Goal: Information Seeking & Learning: Learn about a topic

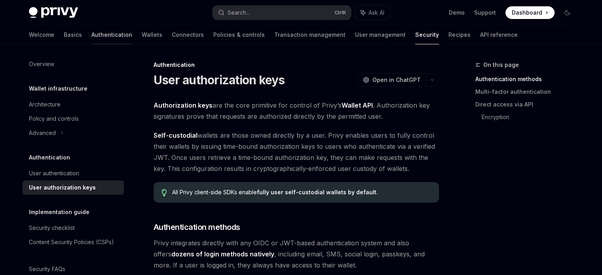
click at [91, 38] on link "Authentication" at bounding box center [111, 34] width 41 height 19
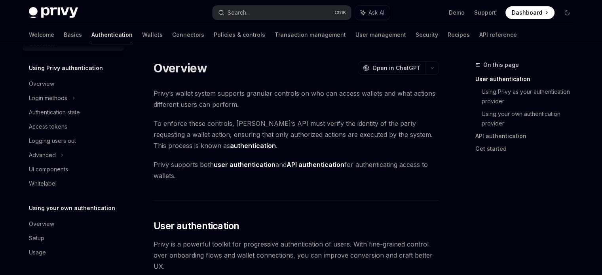
click at [176, 72] on h1 "Overview" at bounding box center [180, 68] width 53 height 14
click at [246, 67] on div "Overview OpenAI Open in ChatGPT" at bounding box center [297, 68] width 286 height 14
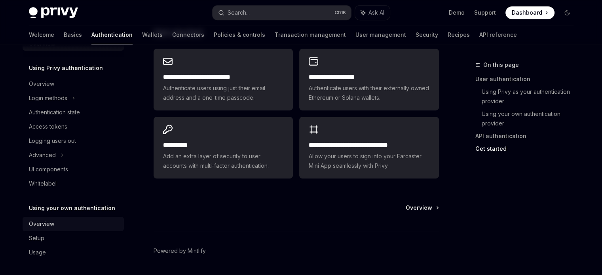
scroll to position [718, 0]
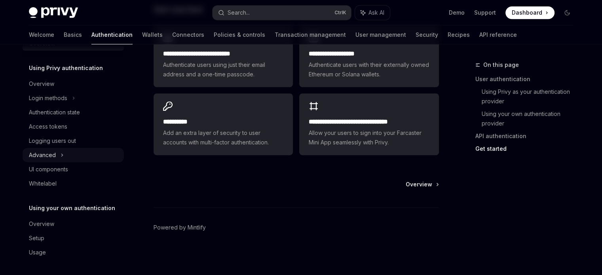
click at [48, 157] on div "Advanced" at bounding box center [42, 156] width 27 height 10
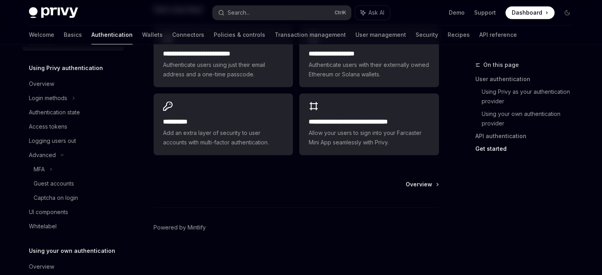
drag, startPoint x: 48, startPoint y: 157, endPoint x: 15, endPoint y: 161, distance: 32.8
click at [49, 84] on div "Overview" at bounding box center [41, 84] width 25 height 10
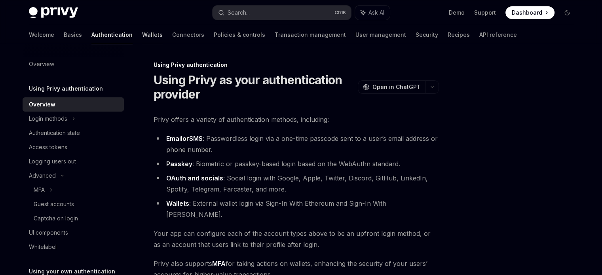
click at [142, 34] on link "Wallets" at bounding box center [152, 34] width 21 height 19
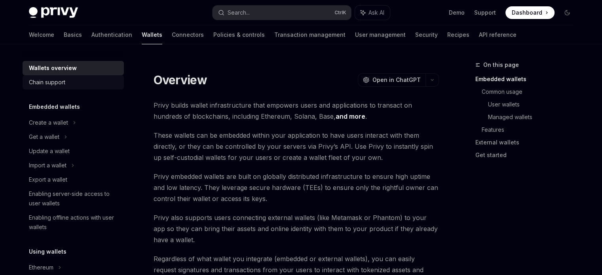
click at [64, 82] on div "Chain support" at bounding box center [47, 83] width 36 height 10
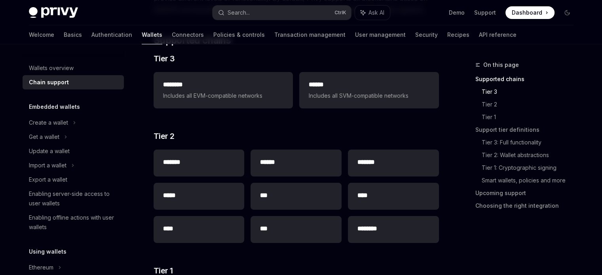
scroll to position [119, 0]
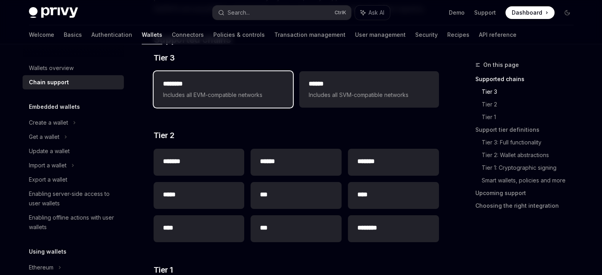
click at [225, 94] on span "Includes all EVM-compatible networks" at bounding box center [223, 95] width 120 height 10
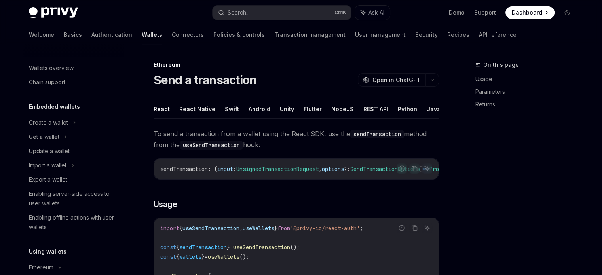
scroll to position [122, 0]
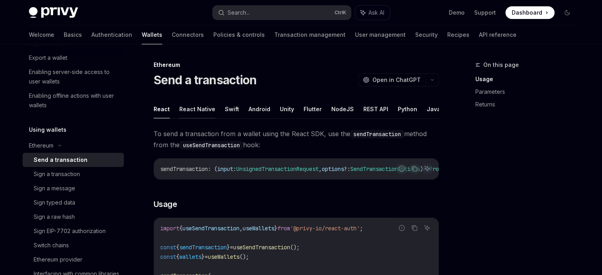
click at [208, 112] on button "React Native" at bounding box center [197, 109] width 36 height 19
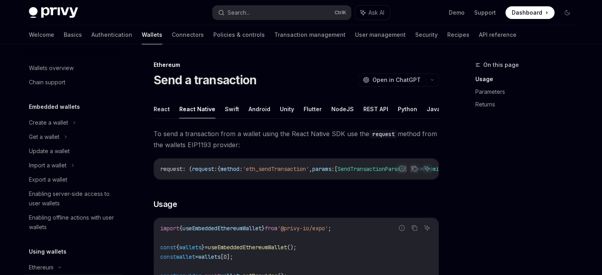
click at [59, 9] on img at bounding box center [53, 12] width 49 height 11
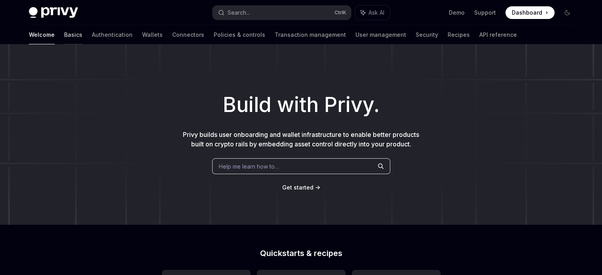
click at [64, 36] on link "Basics" at bounding box center [73, 34] width 18 height 19
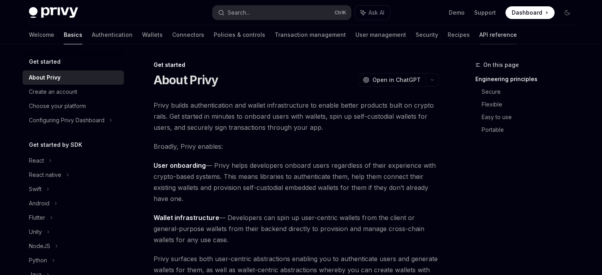
click at [480, 32] on link "API reference" at bounding box center [499, 34] width 38 height 19
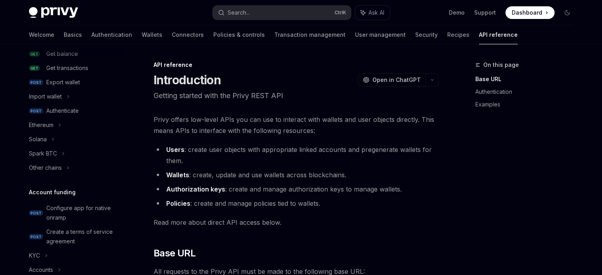
scroll to position [198, 0]
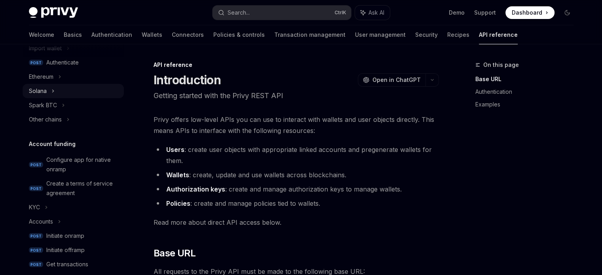
click at [41, 87] on div "Solana" at bounding box center [38, 91] width 18 height 10
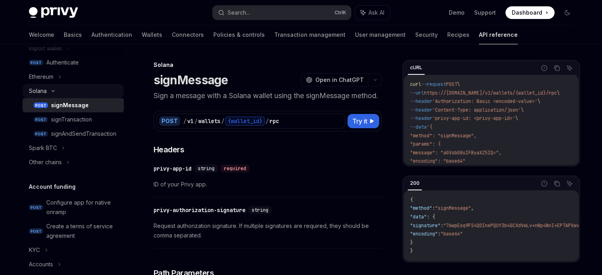
click at [42, 92] on div "Solana" at bounding box center [38, 91] width 18 height 10
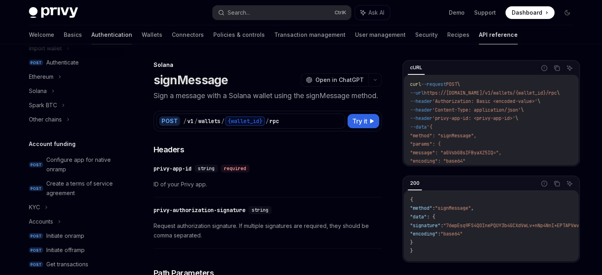
click at [91, 29] on link "Authentication" at bounding box center [111, 34] width 41 height 19
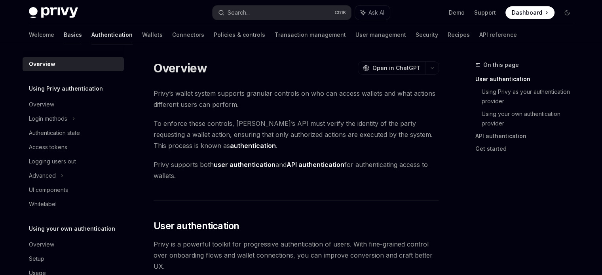
click at [64, 41] on link "Basics" at bounding box center [73, 34] width 18 height 19
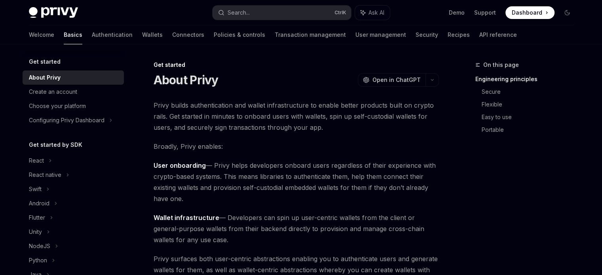
click at [165, 13] on div "Privy Docs home page" at bounding box center [117, 12] width 177 height 11
click at [189, 6] on div "Privy Docs home page Search... Ctrl K Ask AI Demo Support Dashboard Dashboard S…" at bounding box center [301, 12] width 545 height 25
click at [92, 32] on link "Authentication" at bounding box center [112, 34] width 41 height 19
type textarea "*"
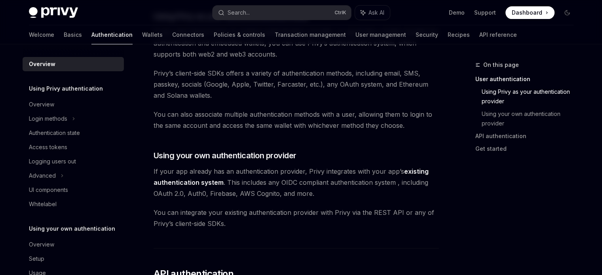
scroll to position [356, 0]
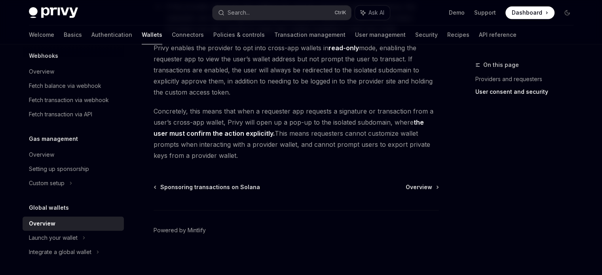
scroll to position [728, 0]
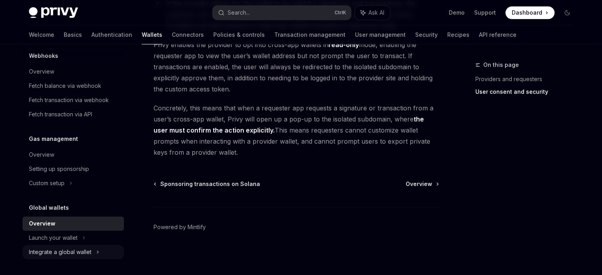
click at [70, 251] on div "Integrate a global wallet" at bounding box center [60, 253] width 63 height 10
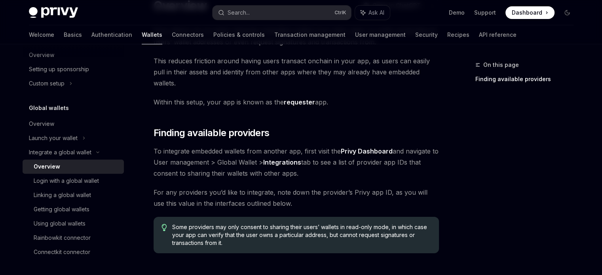
scroll to position [79, 0]
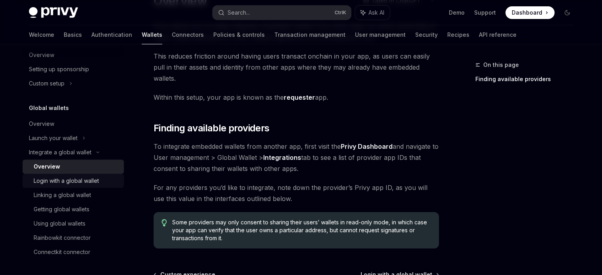
click at [65, 179] on div "Login with a global wallet" at bounding box center [66, 181] width 65 height 10
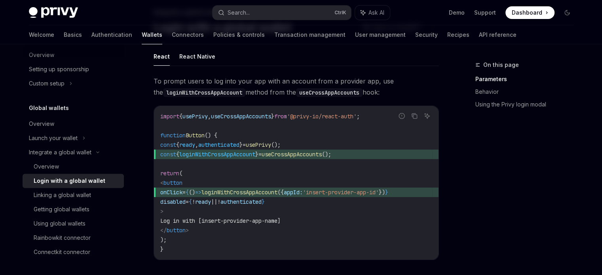
scroll to position [40, 0]
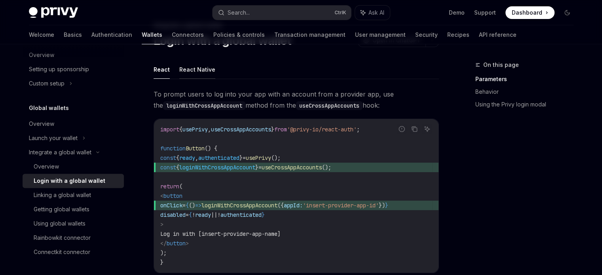
click at [194, 71] on button "React Native" at bounding box center [197, 69] width 36 height 19
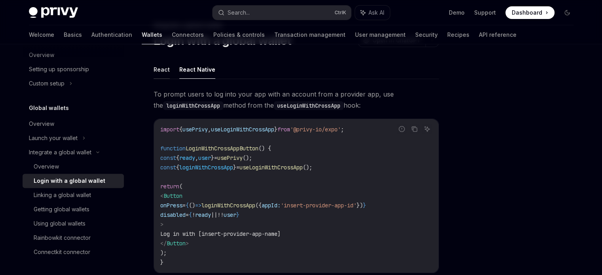
click at [164, 74] on button "React" at bounding box center [162, 69] width 16 height 19
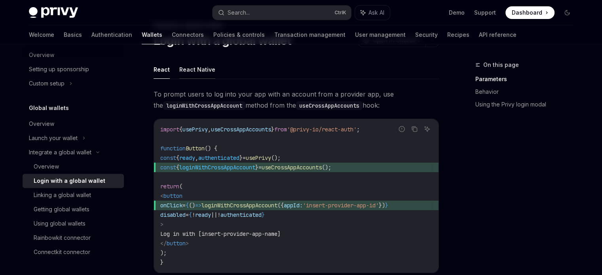
click at [198, 72] on button "React Native" at bounding box center [197, 69] width 36 height 19
type textarea "*"
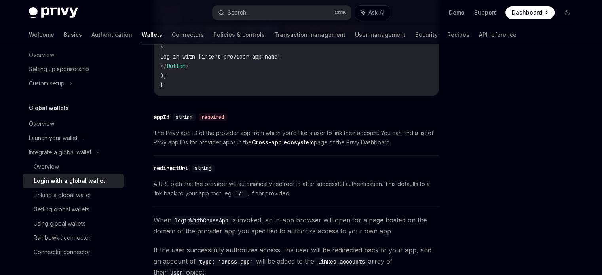
scroll to position [238, 0]
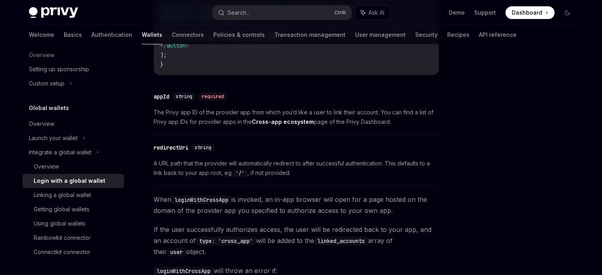
click at [159, 97] on div "appId" at bounding box center [162, 97] width 16 height 8
click at [159, 97] on div "​ appId string required The Privy app ID of the provider app from which you’d l…" at bounding box center [297, 111] width 286 height 47
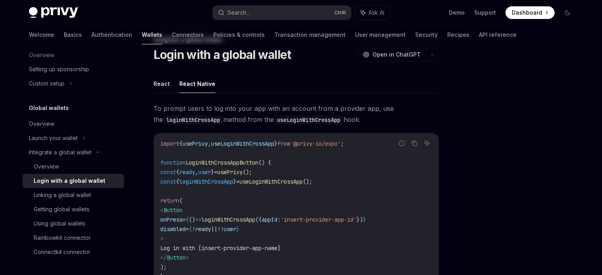
scroll to position [40, 0]
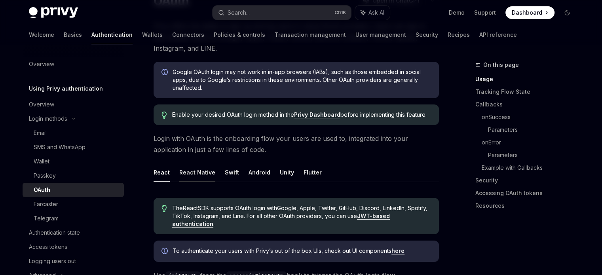
click at [208, 171] on button "React Native" at bounding box center [197, 172] width 36 height 19
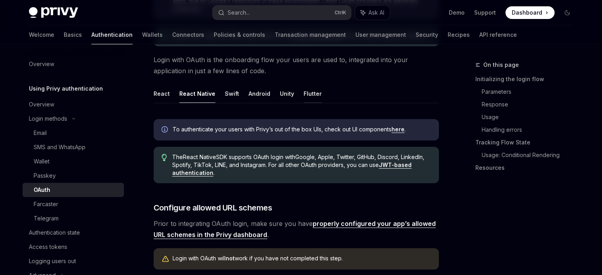
scroll to position [158, 0]
click at [163, 93] on button "React" at bounding box center [162, 93] width 16 height 19
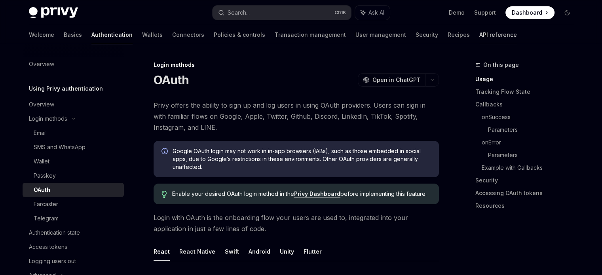
click at [480, 35] on link "API reference" at bounding box center [499, 34] width 38 height 19
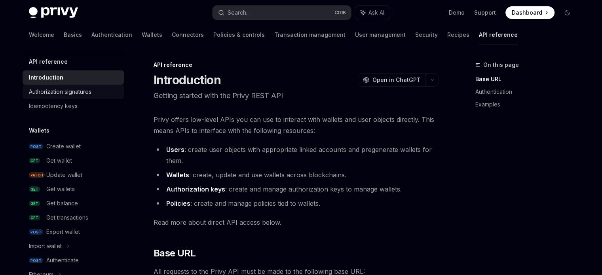
click at [65, 93] on div "Authorization signatures" at bounding box center [60, 92] width 63 height 10
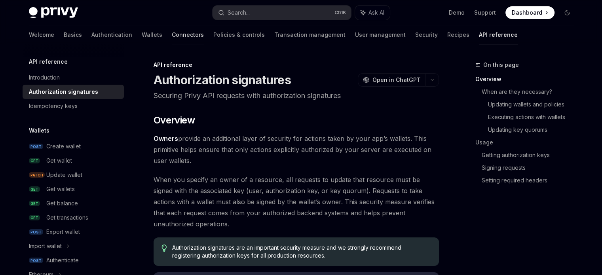
click at [172, 36] on link "Connectors" at bounding box center [188, 34] width 32 height 19
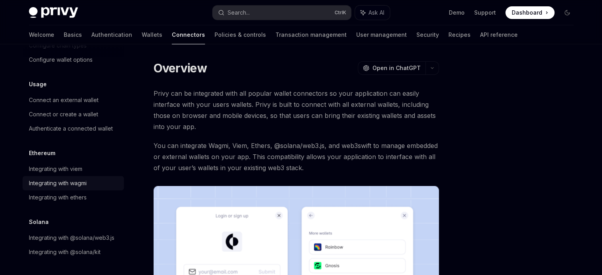
click at [83, 179] on div "Integrating with wagmi" at bounding box center [58, 184] width 58 height 10
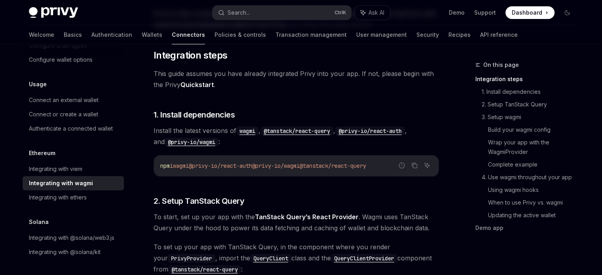
scroll to position [119, 0]
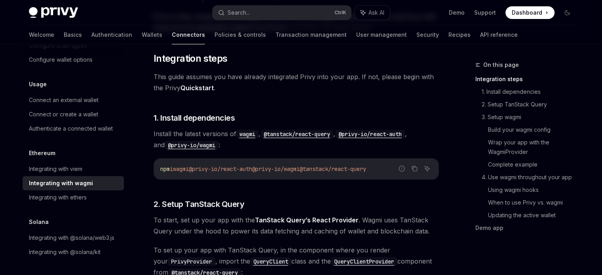
drag, startPoint x: 269, startPoint y: 170, endPoint x: 321, endPoint y: 174, distance: 52.0
click at [321, 174] on div "npm i wagmi @privy-io/react-auth @privy-io/wagmi @tanstack/react-query" at bounding box center [296, 169] width 285 height 21
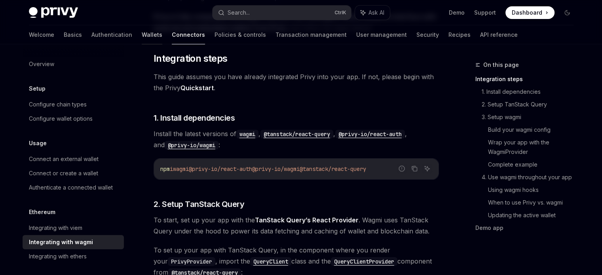
click at [142, 36] on link "Wallets" at bounding box center [152, 34] width 21 height 19
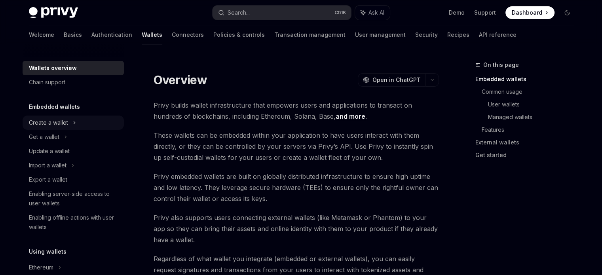
click at [53, 121] on div "Create a wallet" at bounding box center [48, 123] width 39 height 10
type textarea "*"
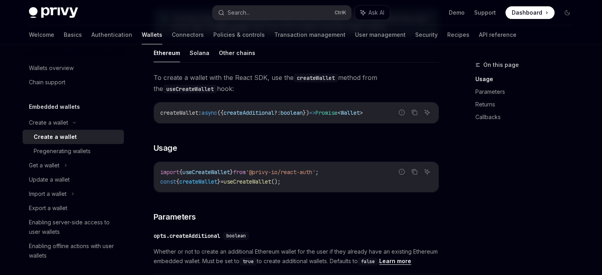
scroll to position [238, 0]
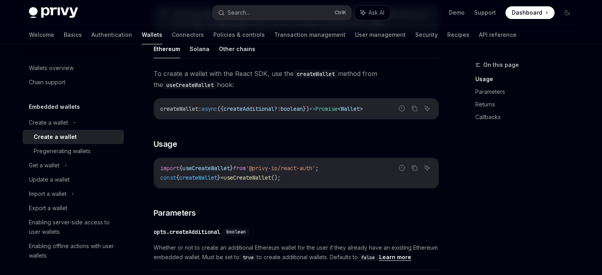
click at [513, 174] on div "On this page Usage Parameters Returns Callbacks" at bounding box center [520, 167] width 120 height 215
